Goal: Task Accomplishment & Management: Complete application form

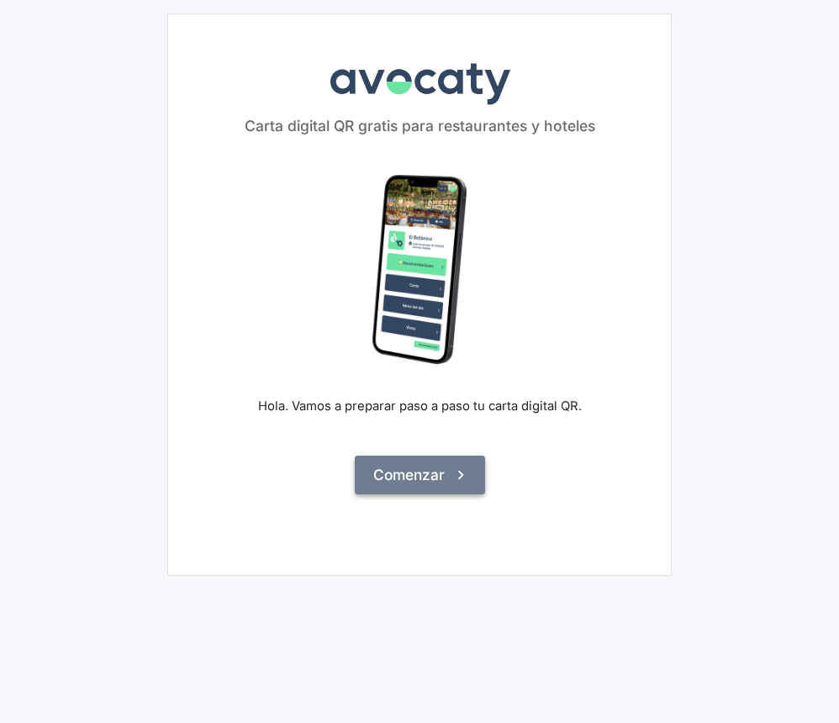
click at [426, 475] on button "Comenzar" at bounding box center [420, 475] width 130 height 39
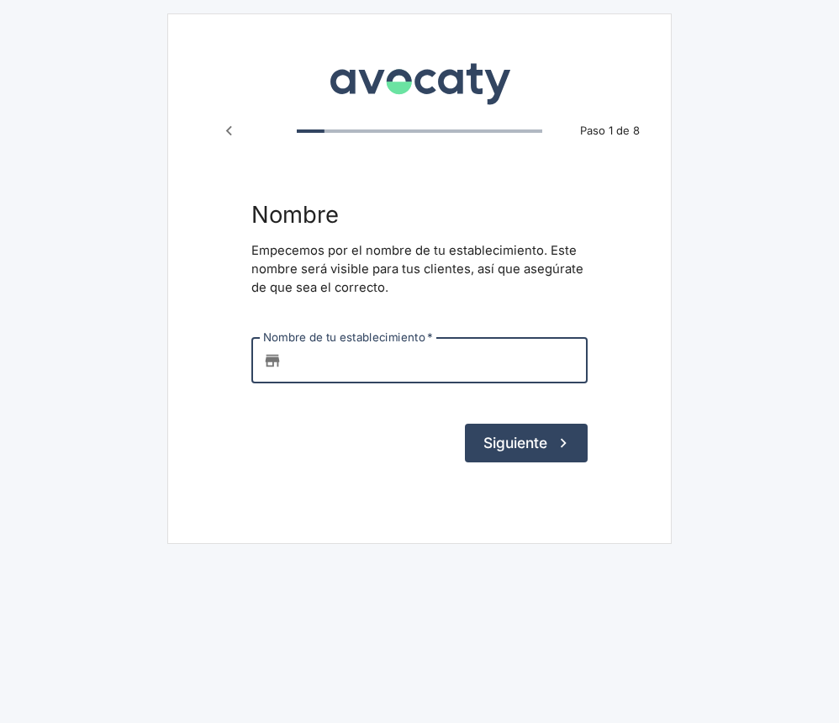
click at [379, 357] on input "Nombre de tu establecimiento   *" at bounding box center [438, 360] width 299 height 45
type input "pecaso dolce"
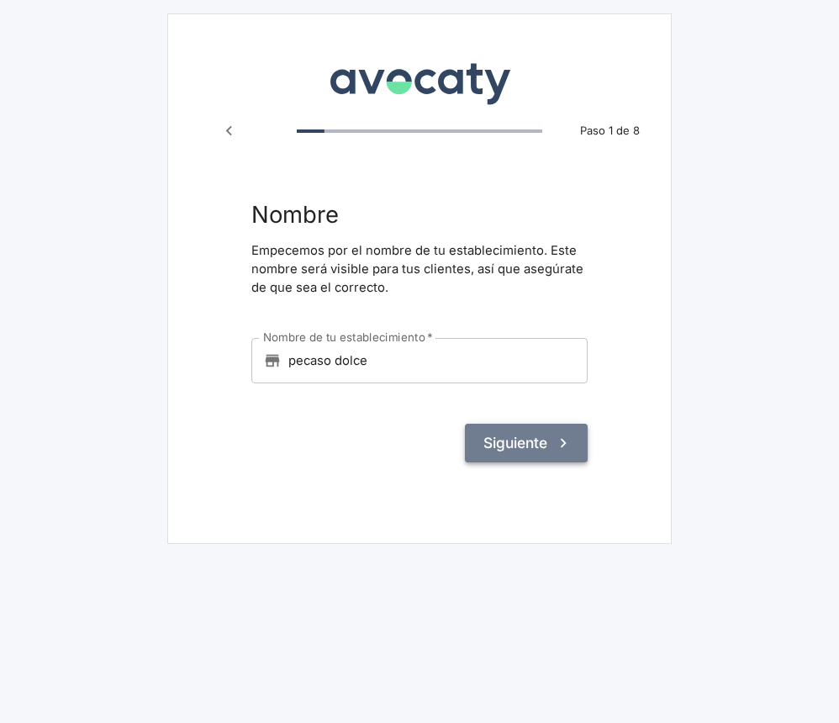
click at [546, 441] on button "Siguiente" at bounding box center [526, 443] width 123 height 39
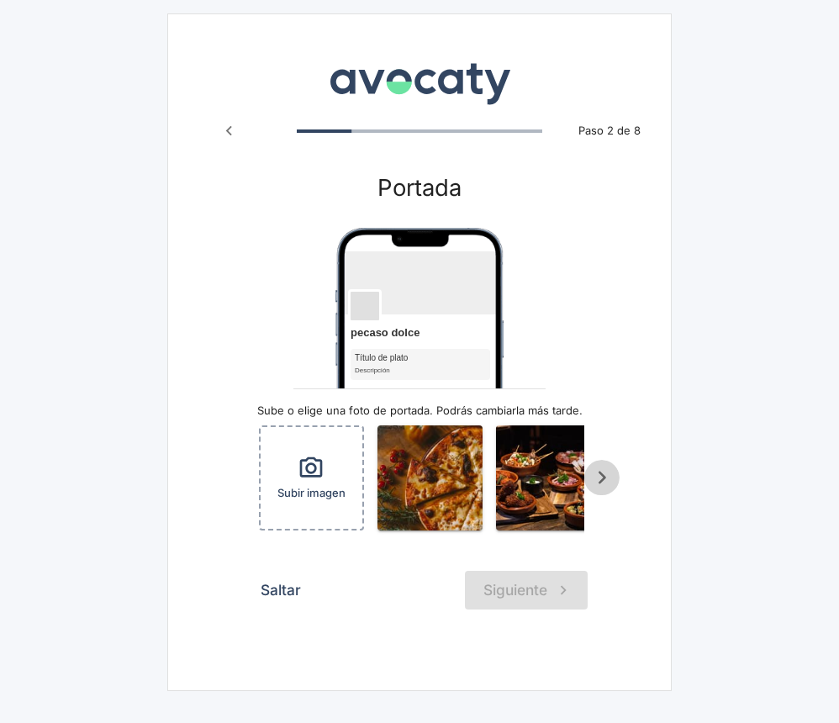
click at [606, 476] on icon "Scroll a la derecha" at bounding box center [603, 478] width 8 height 13
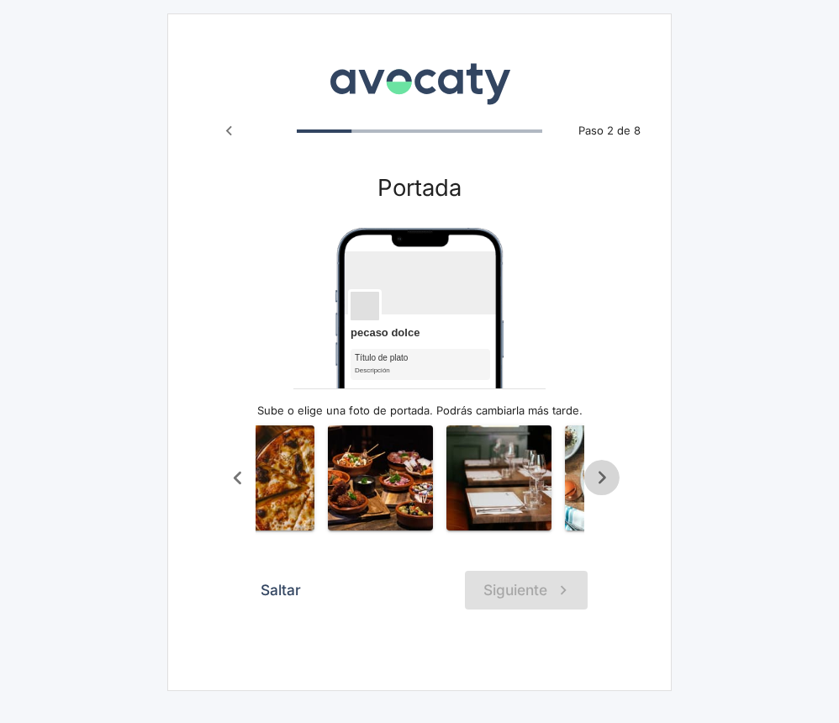
click at [606, 476] on icon "Scroll a la derecha" at bounding box center [603, 478] width 8 height 13
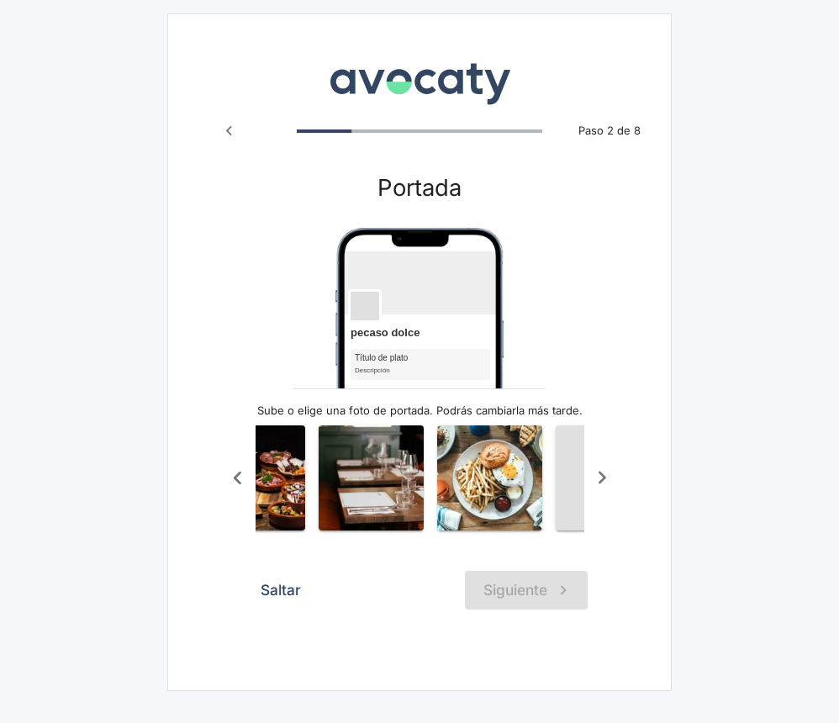
scroll to position [0, 336]
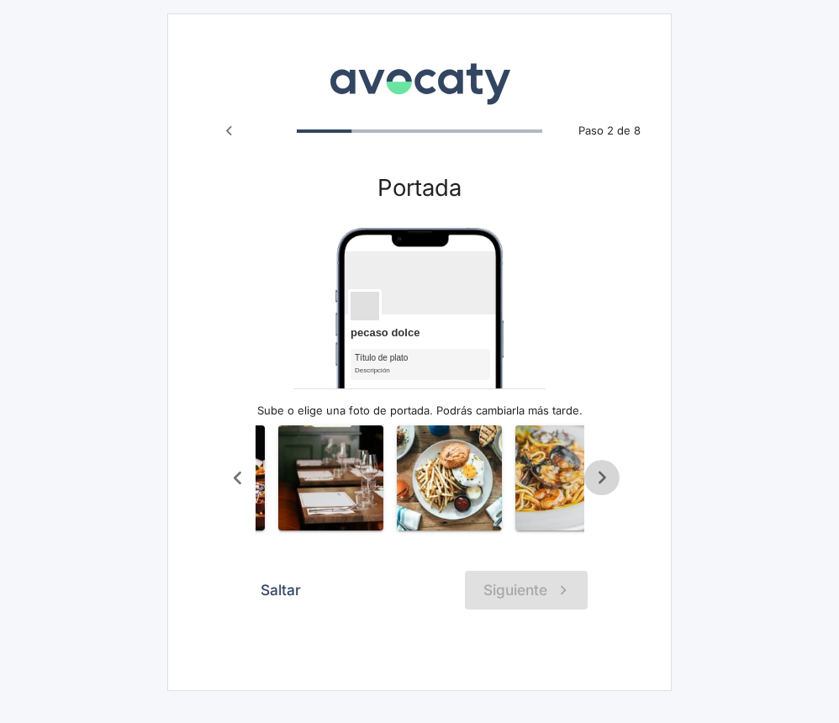
click at [606, 476] on icon "Scroll a la derecha" at bounding box center [603, 478] width 8 height 13
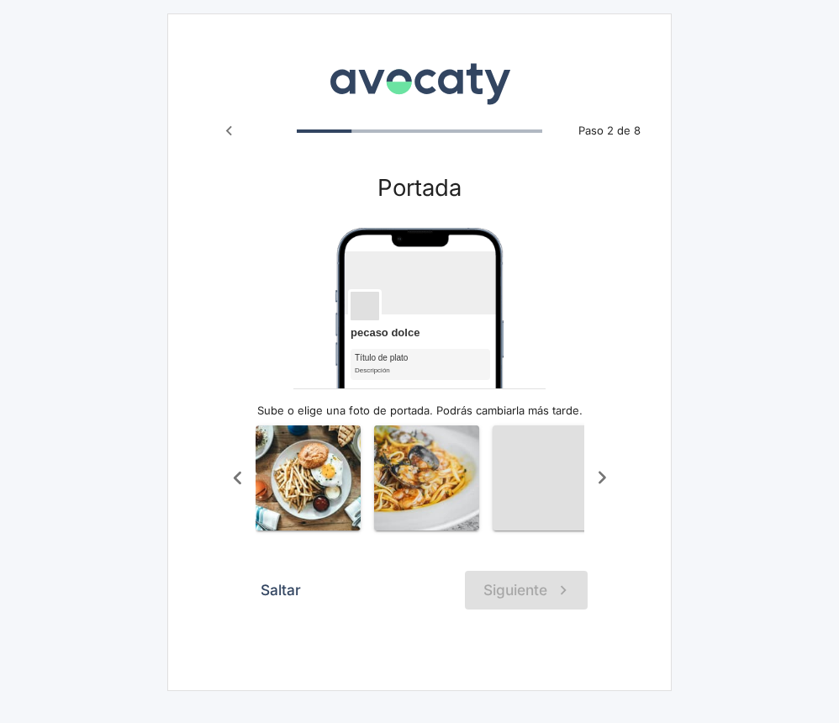
scroll to position [0, 505]
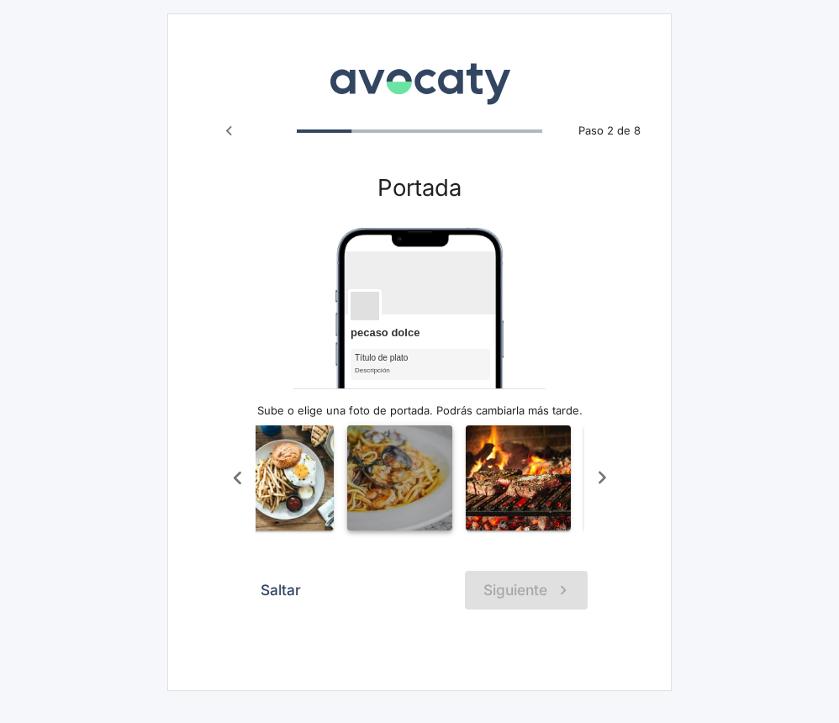
click at [379, 466] on img "button" at bounding box center [399, 478] width 105 height 105
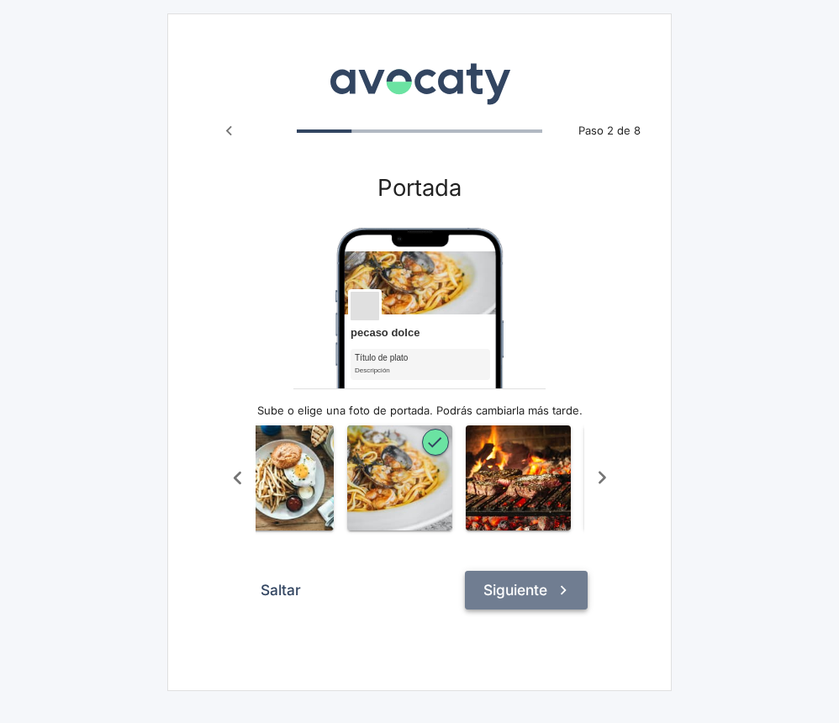
click at [548, 587] on button "Siguiente" at bounding box center [526, 590] width 123 height 39
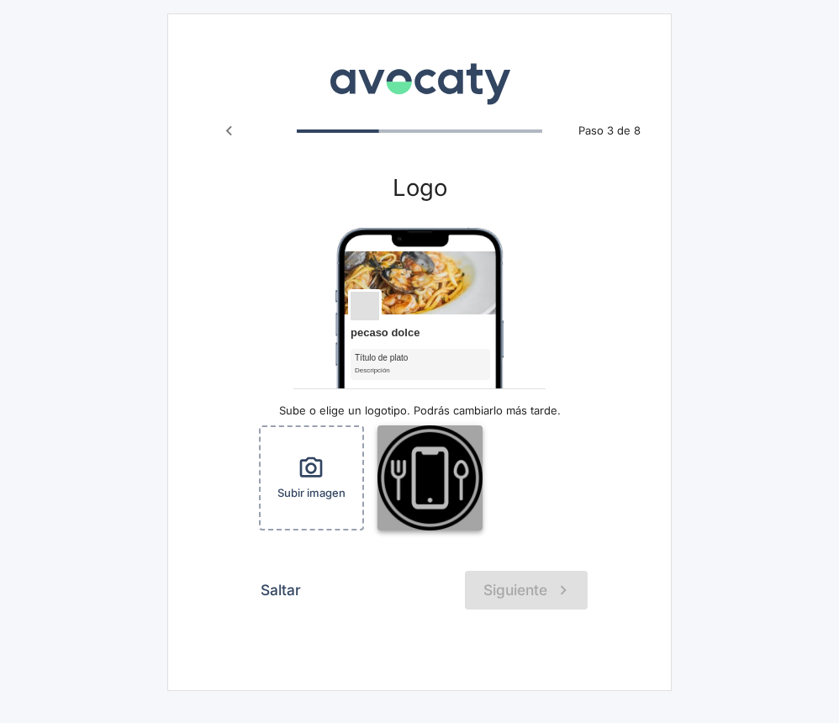
click at [428, 473] on img "button" at bounding box center [430, 478] width 105 height 105
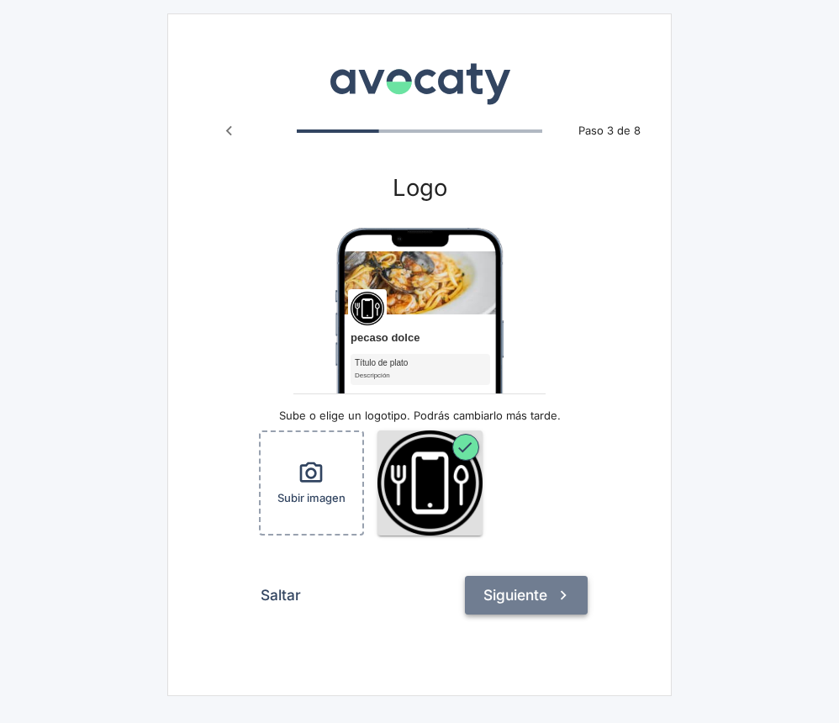
click at [533, 590] on button "Siguiente" at bounding box center [526, 595] width 123 height 39
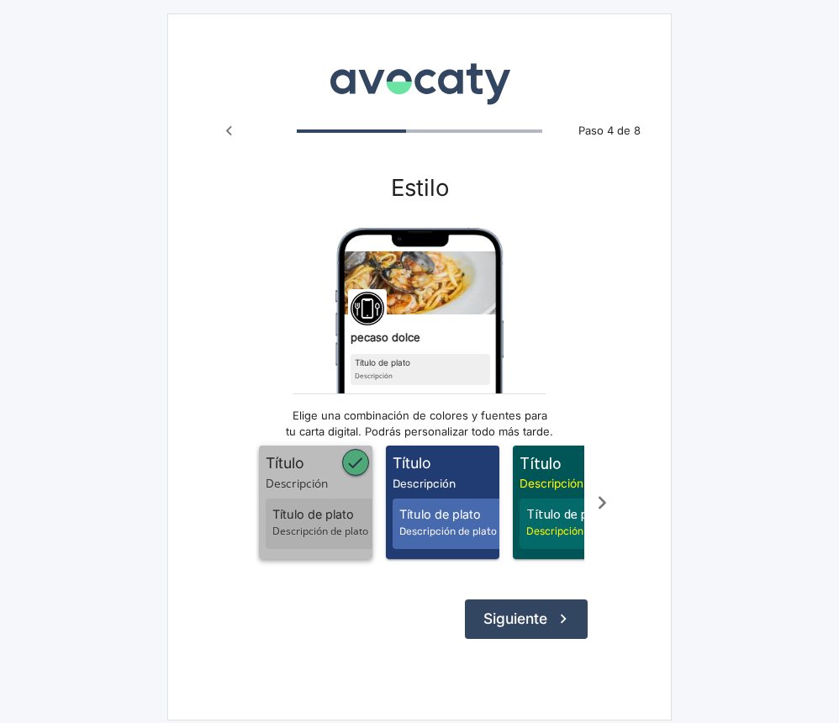
click at [293, 475] on span "Descripción" at bounding box center [319, 483] width 107 height 17
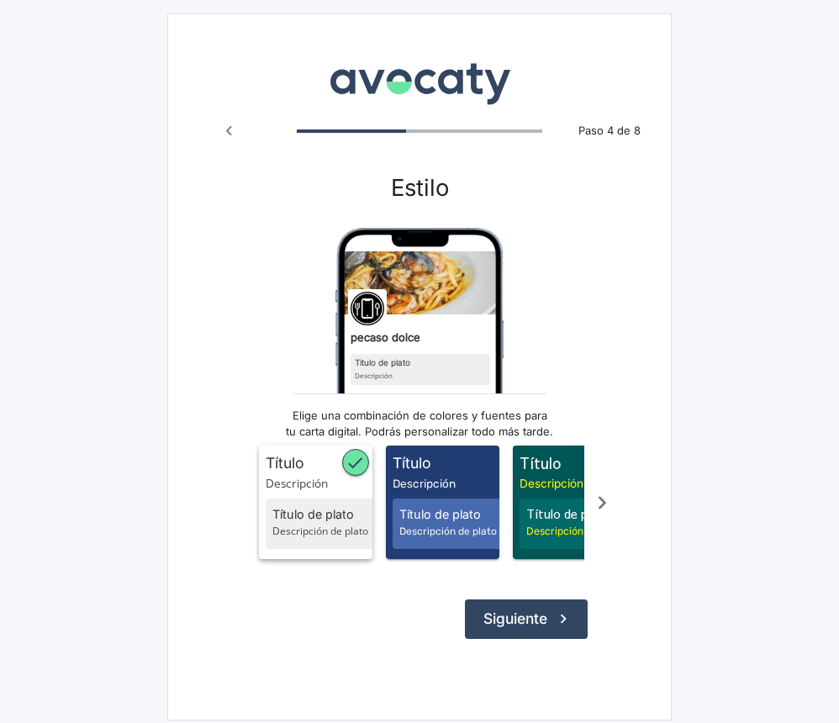
click at [287, 463] on span "Título" at bounding box center [319, 464] width 107 height 22
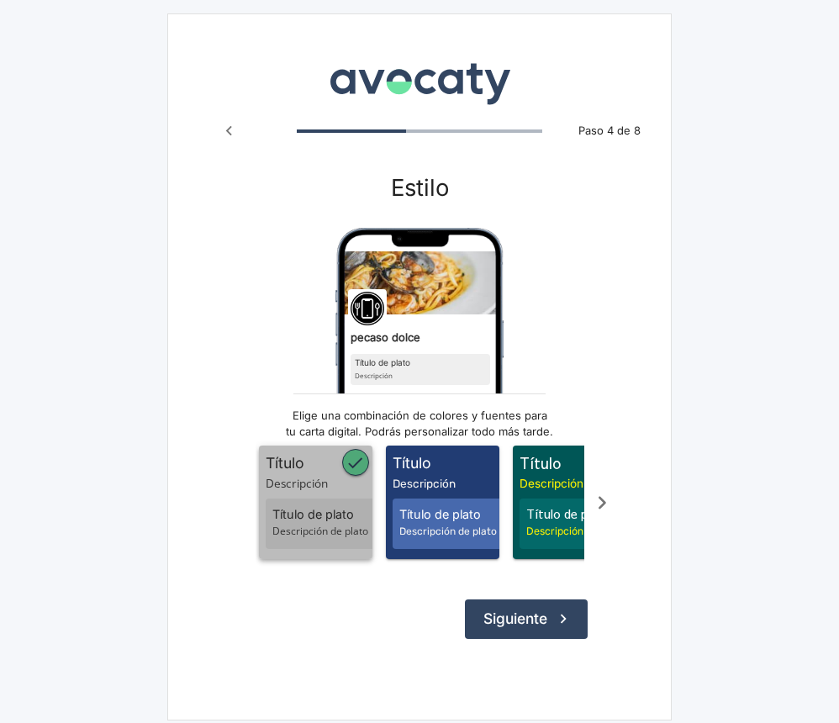
click at [287, 463] on span "Título" at bounding box center [319, 464] width 107 height 22
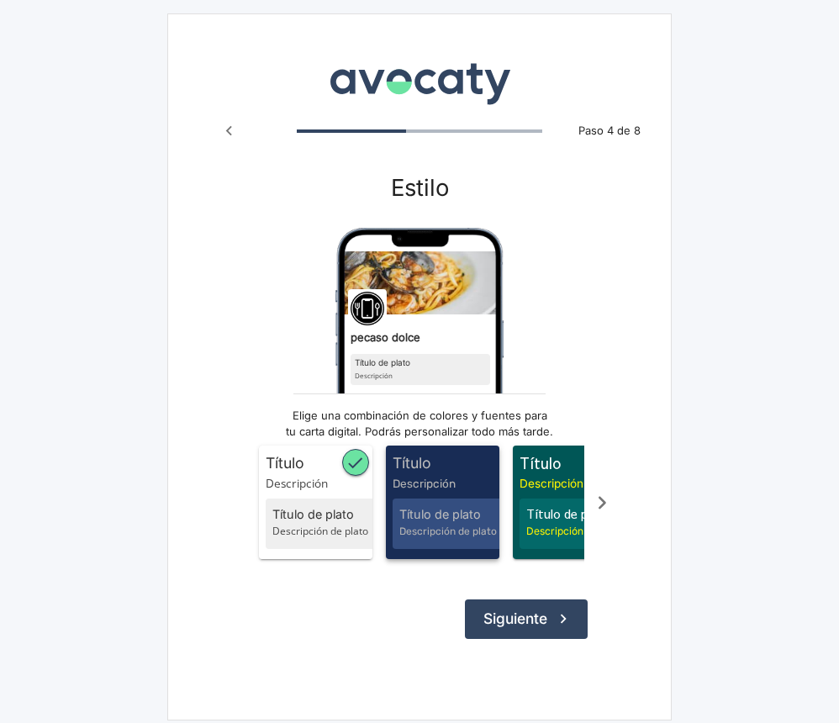
click at [452, 479] on span "Descripción" at bounding box center [446, 483] width 107 height 17
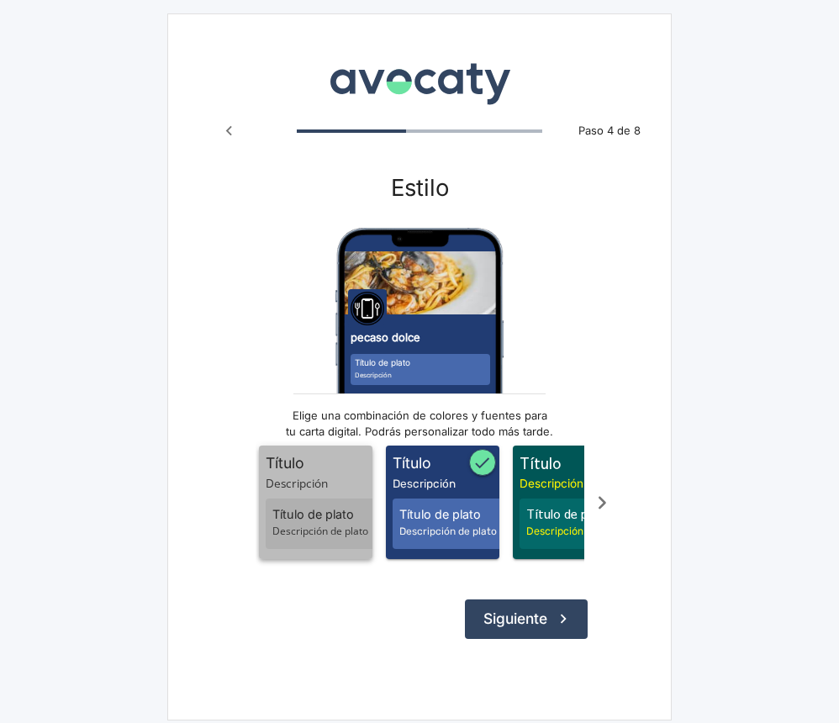
click at [327, 478] on span "Descripción" at bounding box center [319, 483] width 107 height 17
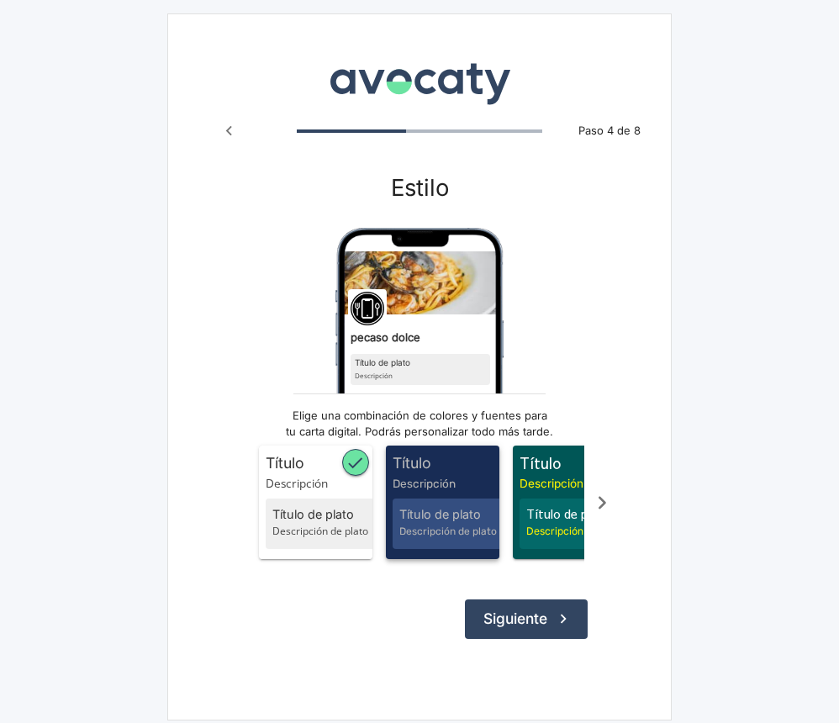
click at [447, 480] on span "Descripción" at bounding box center [446, 483] width 107 height 17
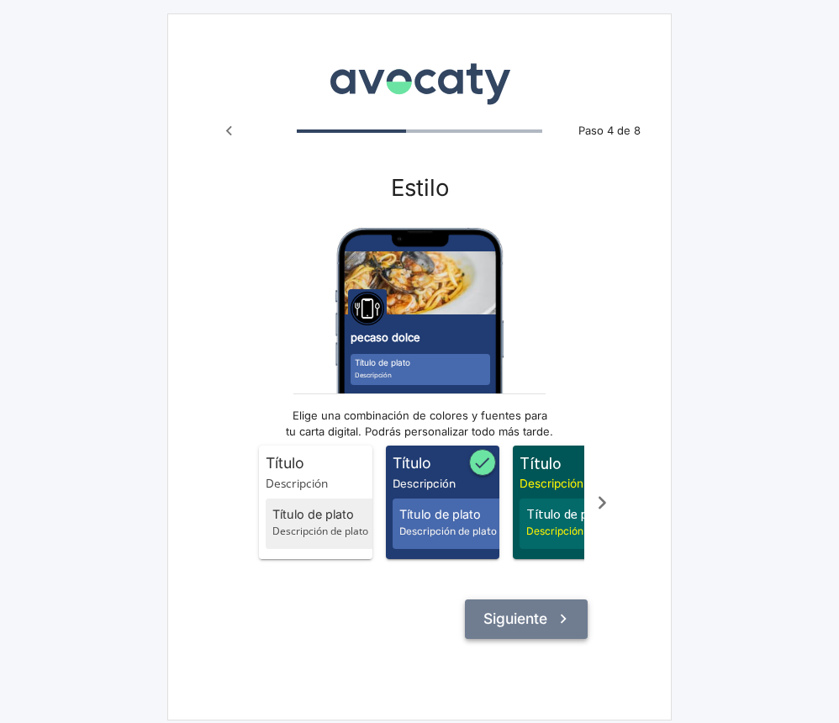
click at [543, 622] on button "Siguiente" at bounding box center [526, 619] width 123 height 39
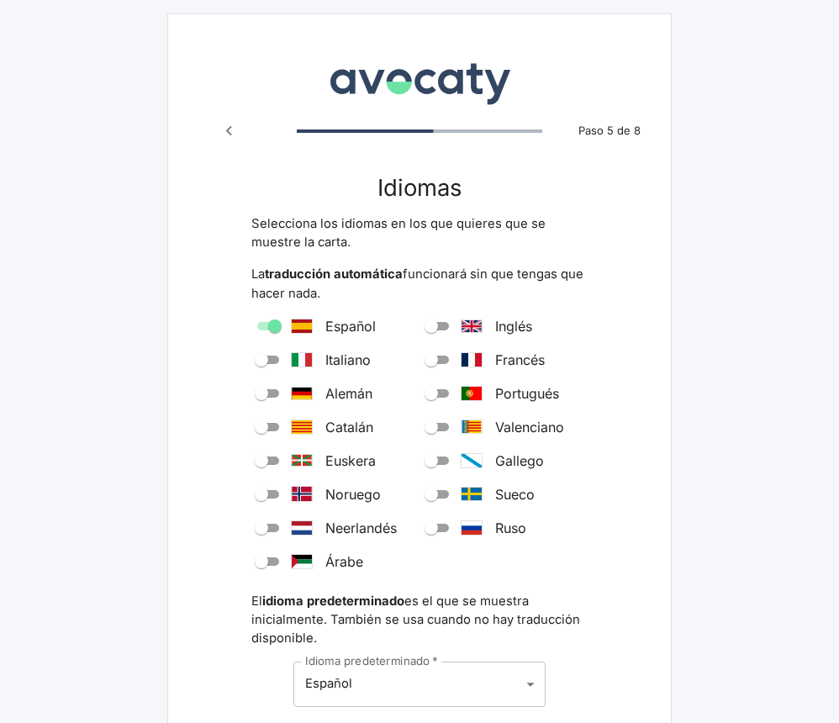
click at [327, 422] on span "Catalán" at bounding box center [350, 427] width 48 height 20
click at [292, 422] on input "Catalán" at bounding box center [261, 427] width 61 height 20
checkbox input "true"
click at [326, 323] on span "Español" at bounding box center [351, 326] width 50 height 20
click at [305, 323] on input "Español" at bounding box center [275, 326] width 61 height 20
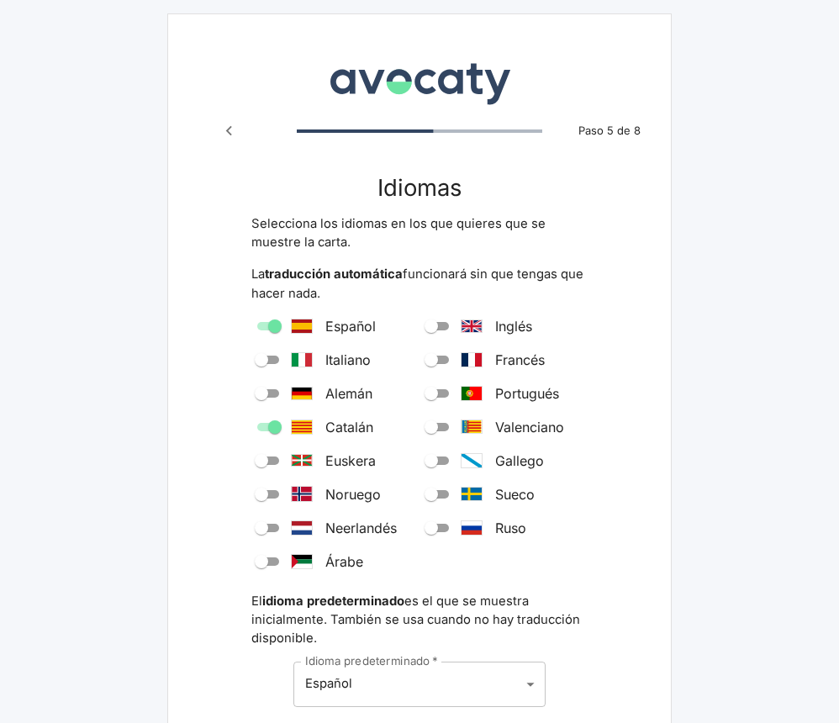
checkbox input "false"
type input "ca"
click at [346, 326] on span "Español" at bounding box center [351, 326] width 50 height 20
click at [292, 326] on input "Español" at bounding box center [261, 326] width 61 height 20
checkbox input "true"
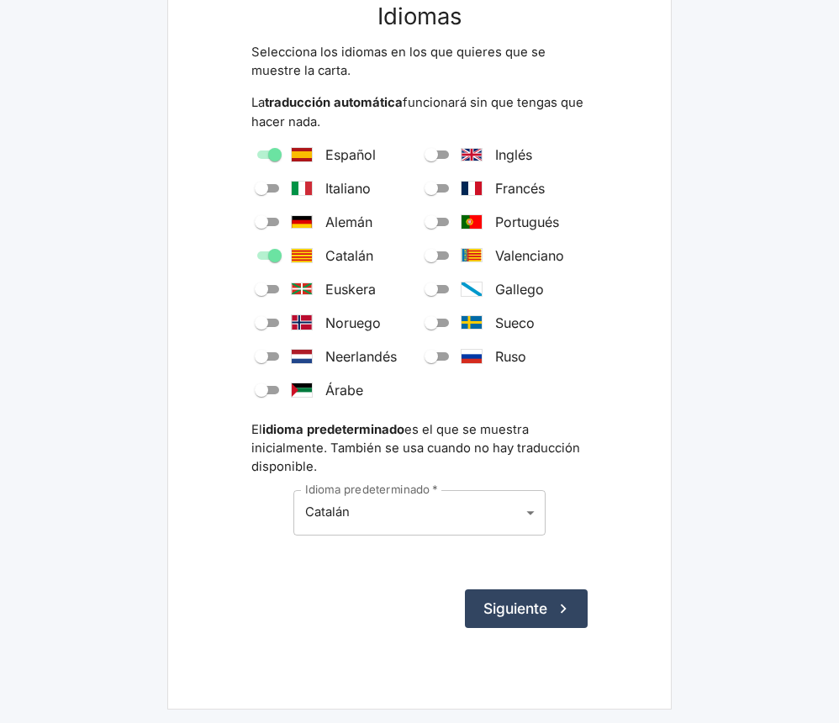
scroll to position [169, 0]
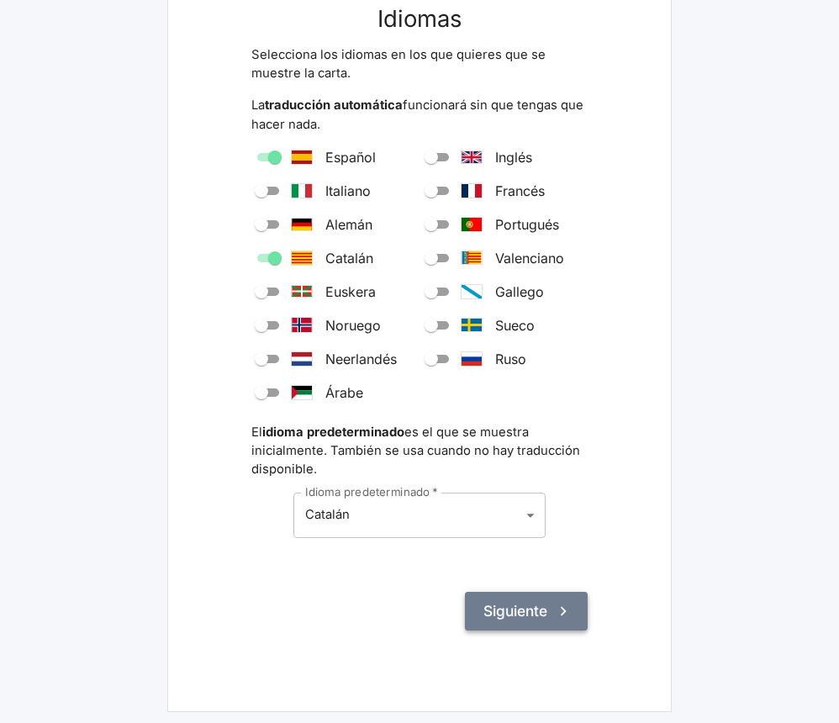
click at [515, 609] on button "Siguiente" at bounding box center [526, 611] width 123 height 39
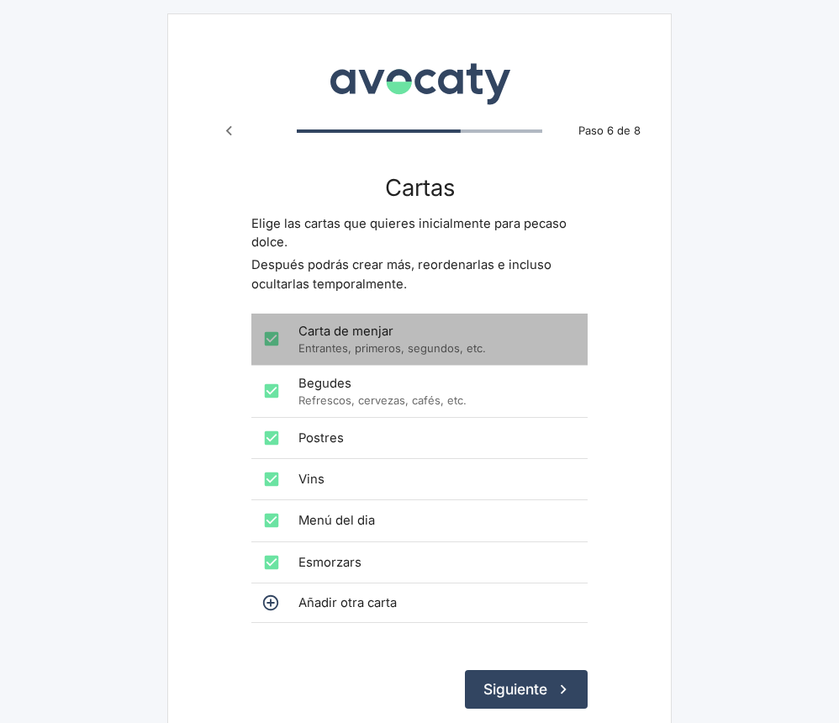
click at [361, 341] on p "Entrantes, primeros, segundos, etc." at bounding box center [437, 349] width 276 height 16
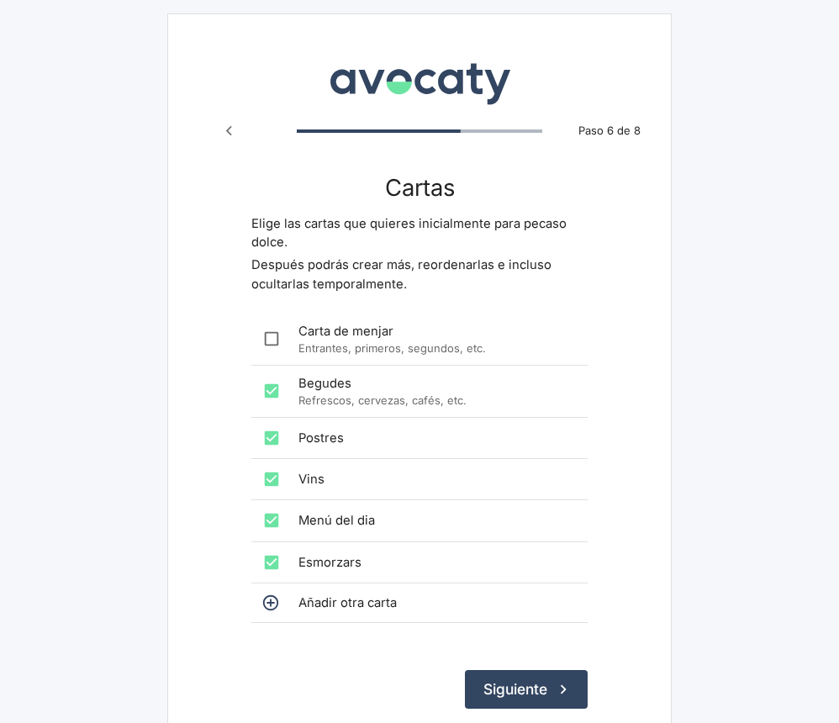
click at [289, 333] on input "checkbox" at bounding box center [272, 339] width 34 height 34
checkbox input "true"
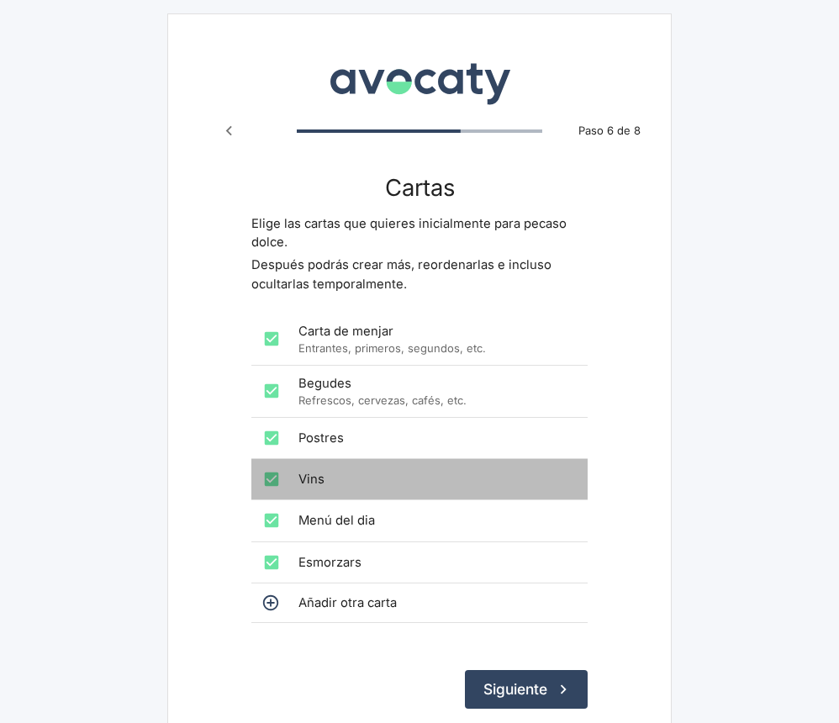
click at [274, 479] on input "checkbox" at bounding box center [272, 480] width 34 height 34
checkbox input "false"
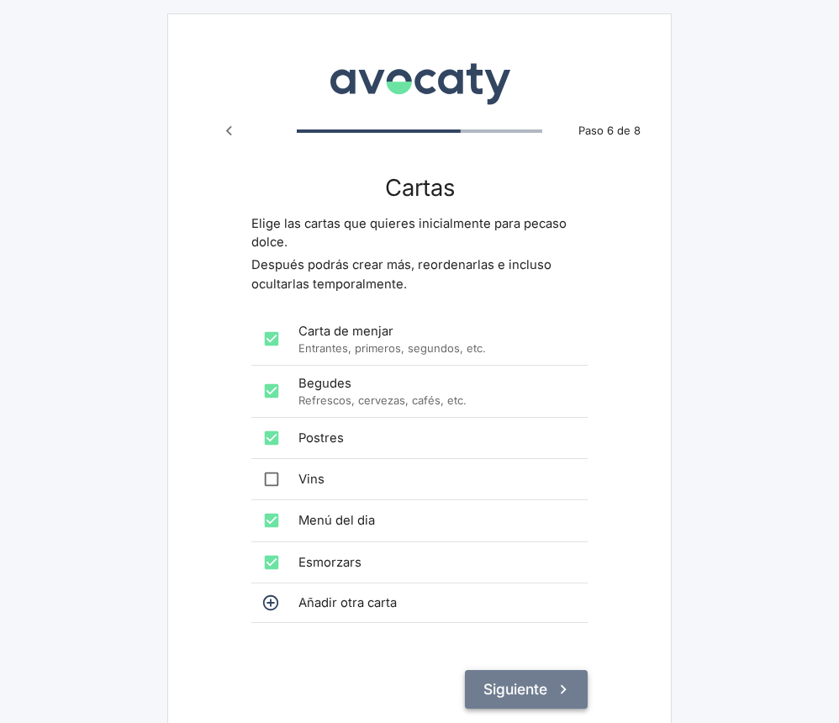
click at [527, 686] on button "Siguiente" at bounding box center [526, 689] width 123 height 39
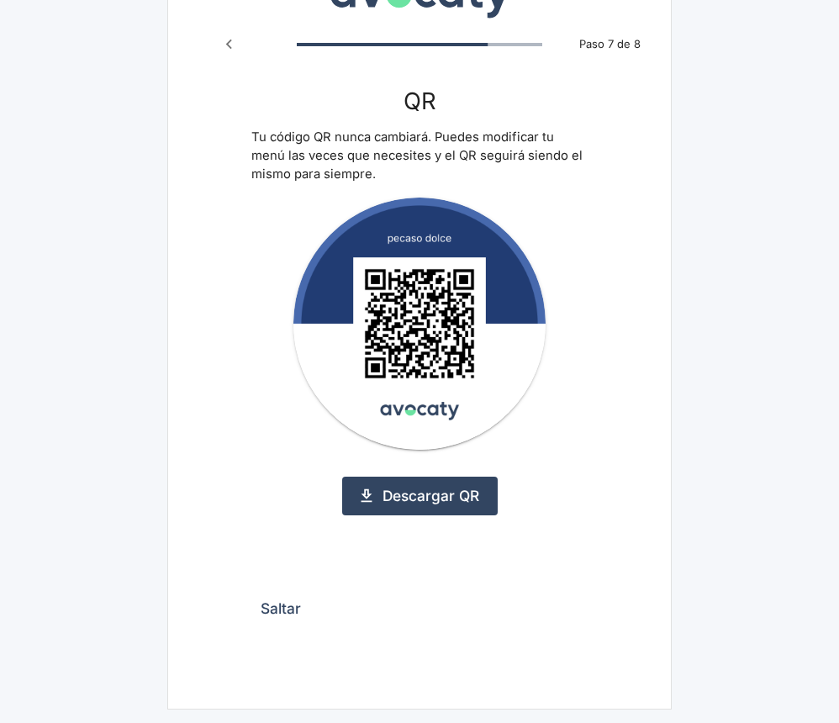
scroll to position [85, 0]
